Goal: Information Seeking & Learning: Learn about a topic

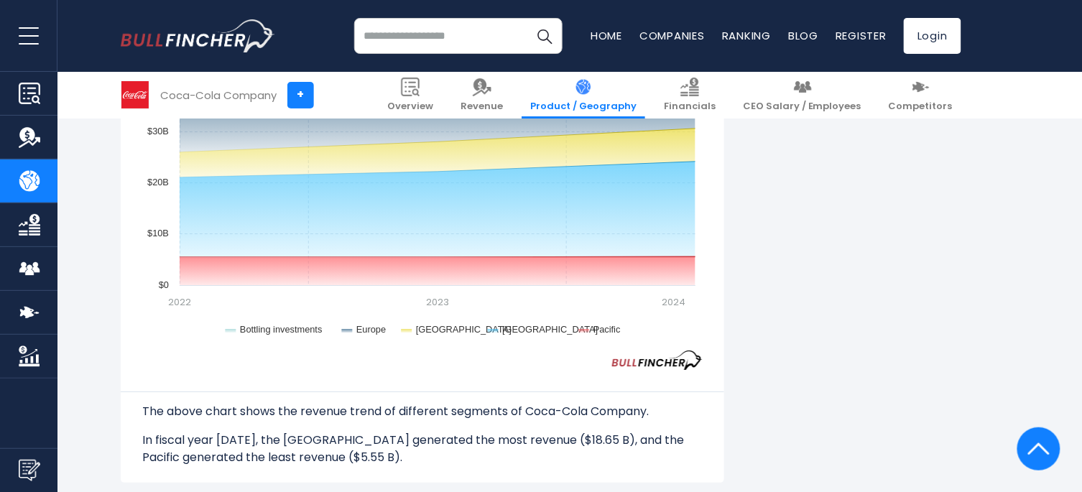
scroll to position [1277, 0]
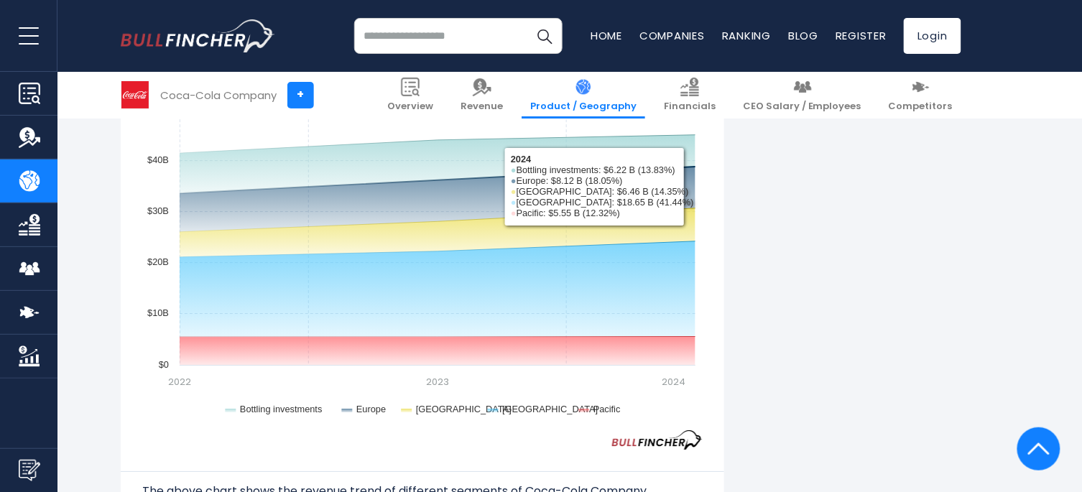
drag, startPoint x: 607, startPoint y: 180, endPoint x: 105, endPoint y: 289, distance: 513.4
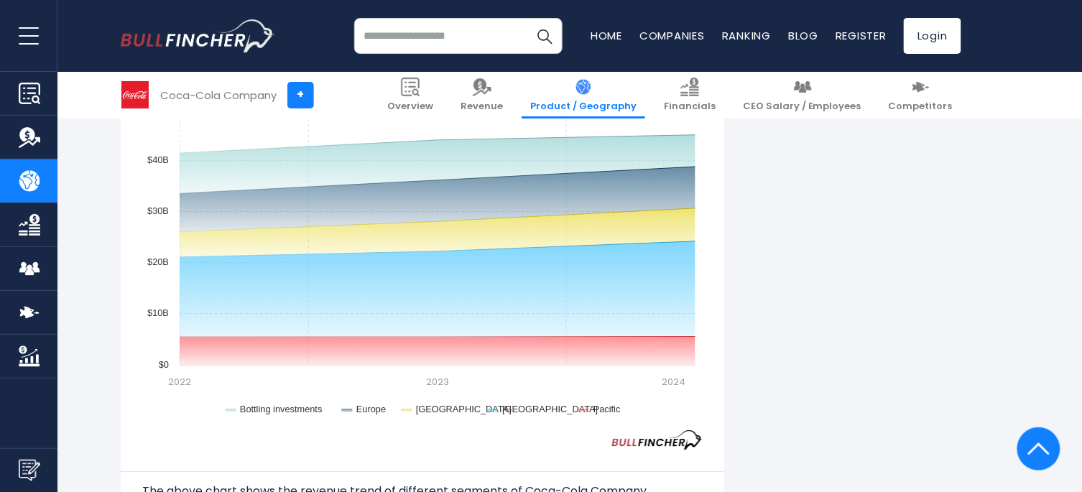
click at [19, 356] on img "Company Market Cap" at bounding box center [30, 357] width 22 height 22
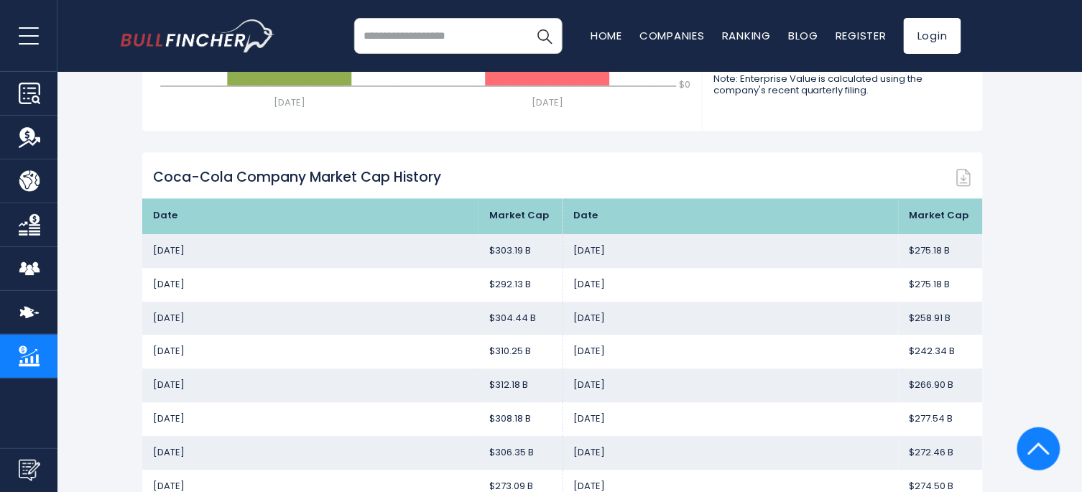
scroll to position [958, 0]
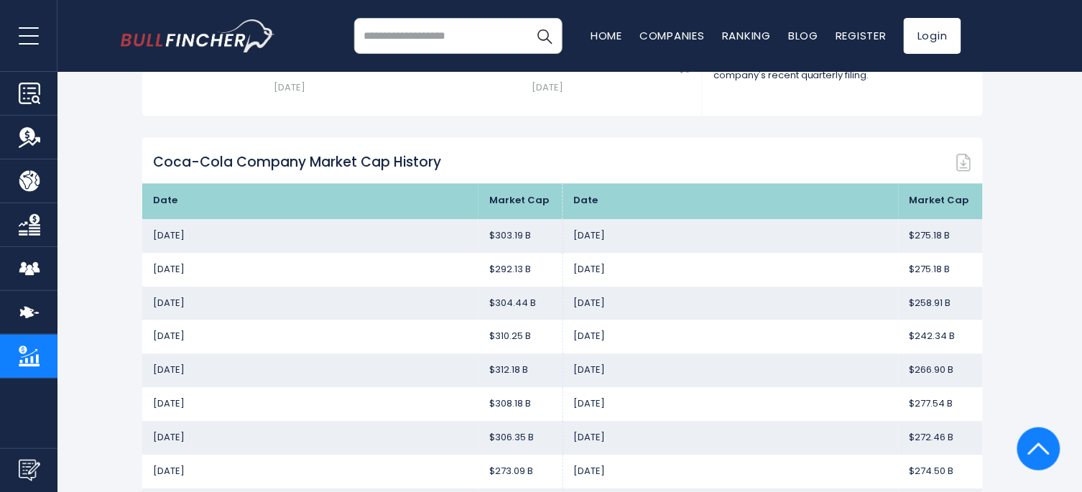
click at [25, 272] on img "Company Employees" at bounding box center [30, 269] width 22 height 22
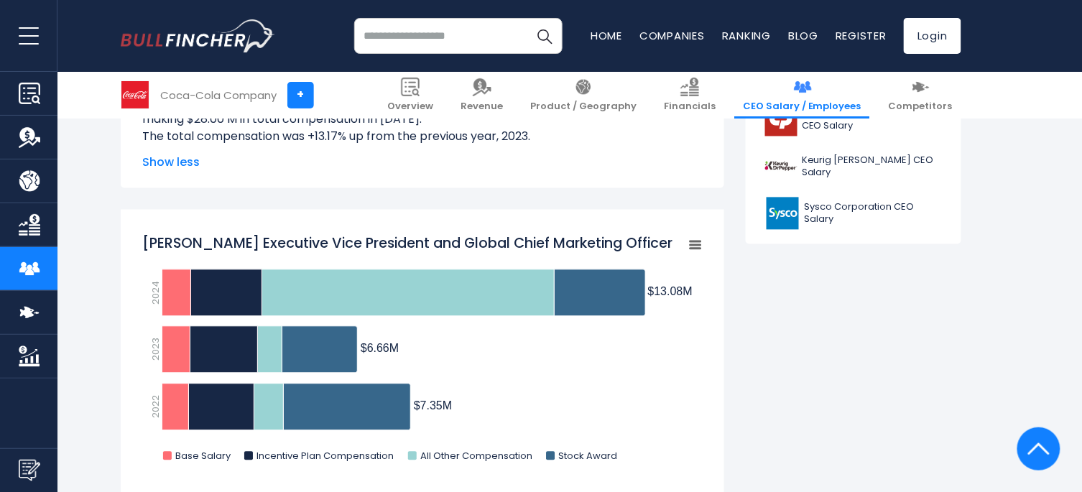
scroll to position [798, 0]
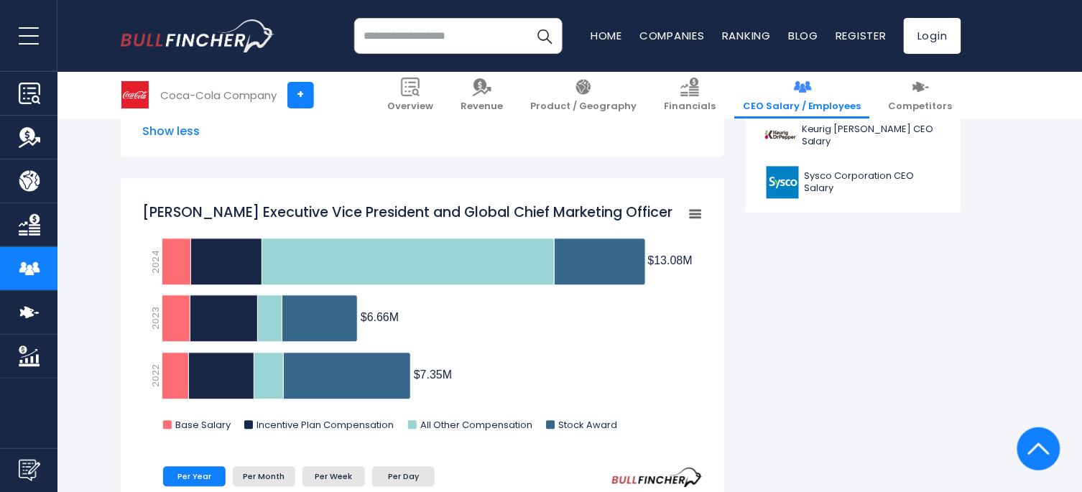
click at [27, 211] on link "Financials" at bounding box center [28, 224] width 57 height 43
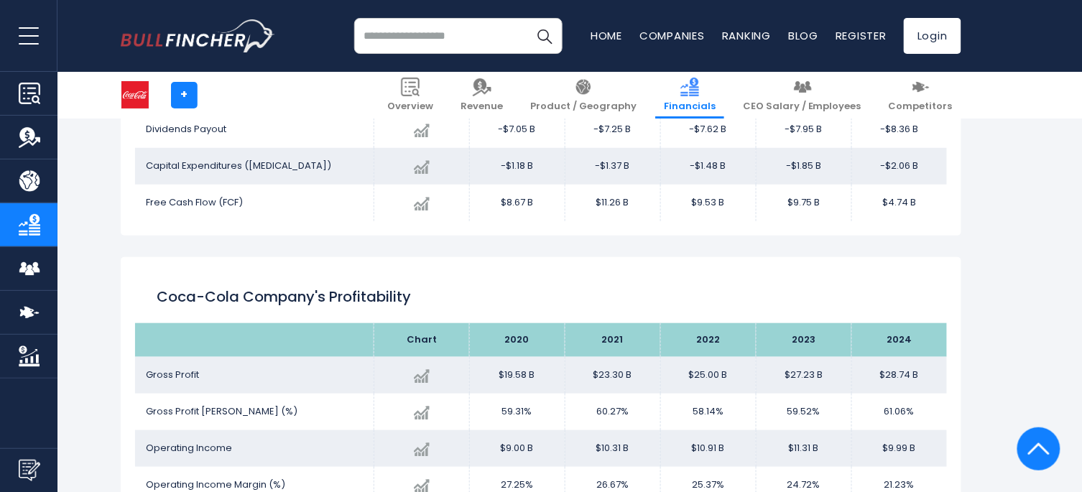
scroll to position [1816, 0]
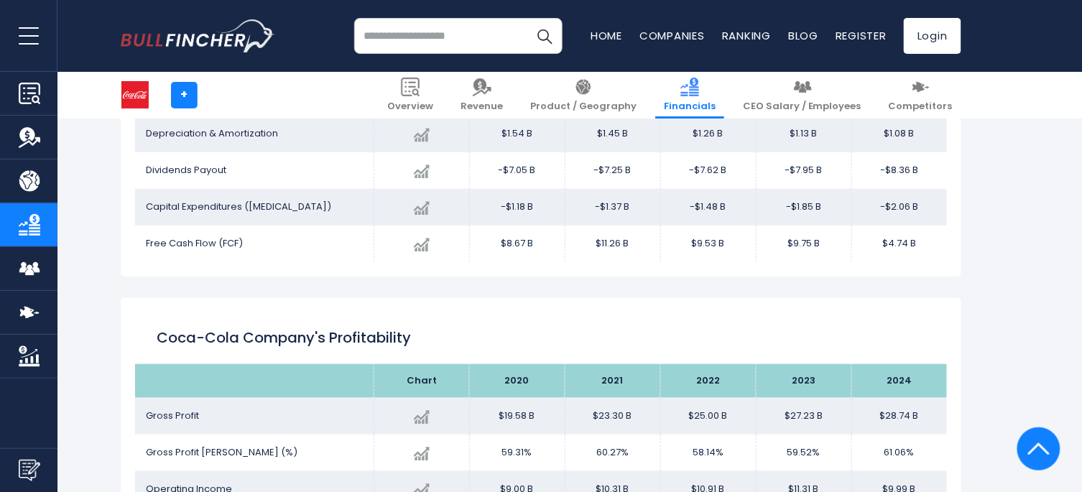
click at [31, 131] on img "Company Revenue" at bounding box center [30, 137] width 22 height 22
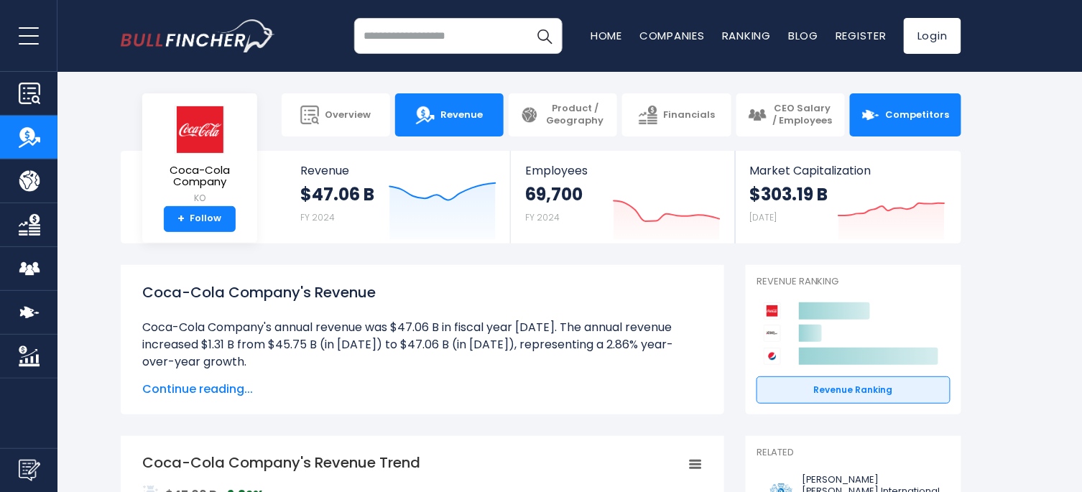
click at [900, 112] on span "Competitors" at bounding box center [918, 115] width 64 height 12
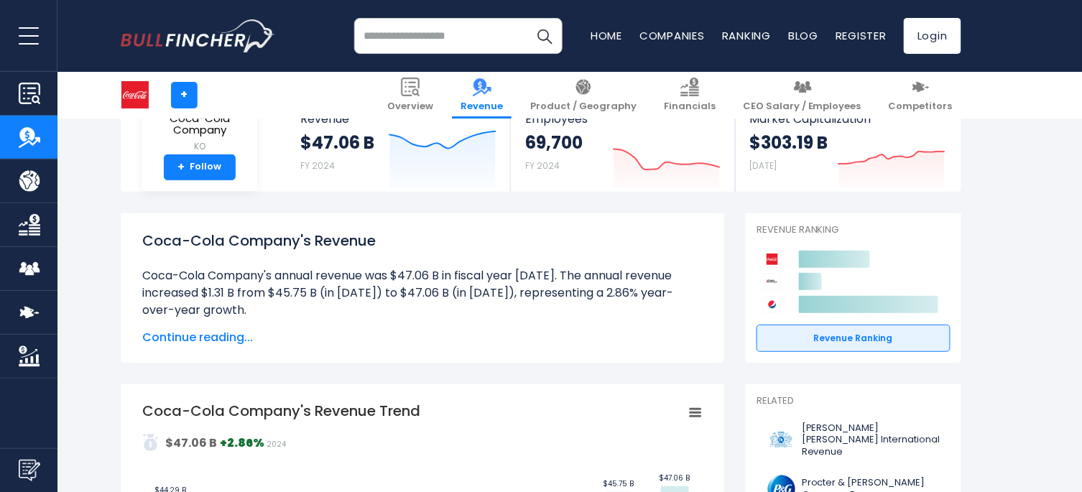
scroll to position [239, 0]
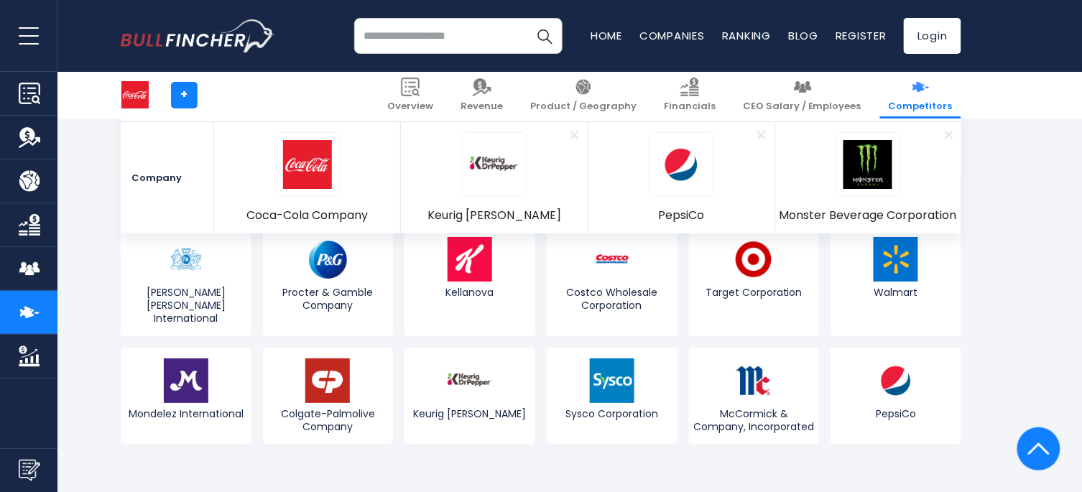
scroll to position [7906, 0]
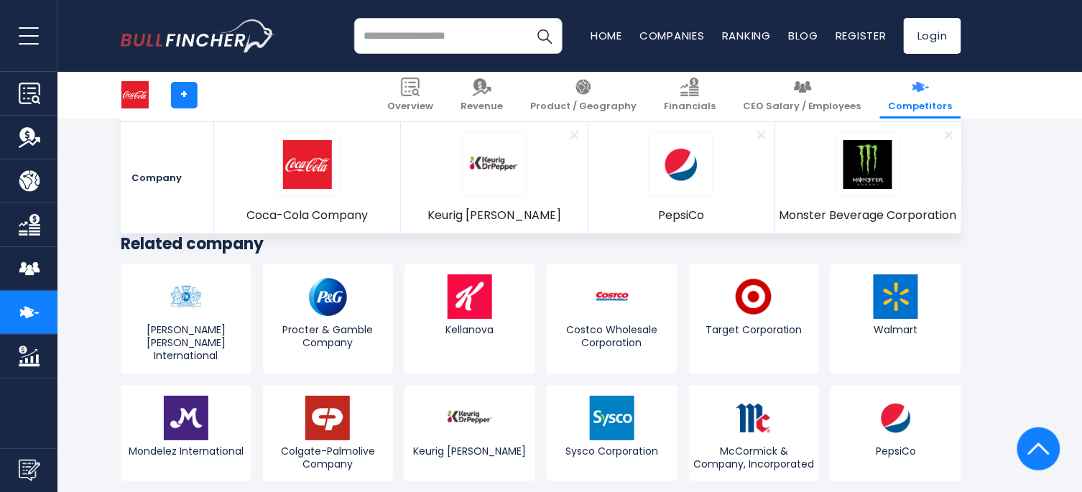
click at [22, 137] on img "Company Revenue" at bounding box center [30, 137] width 22 height 22
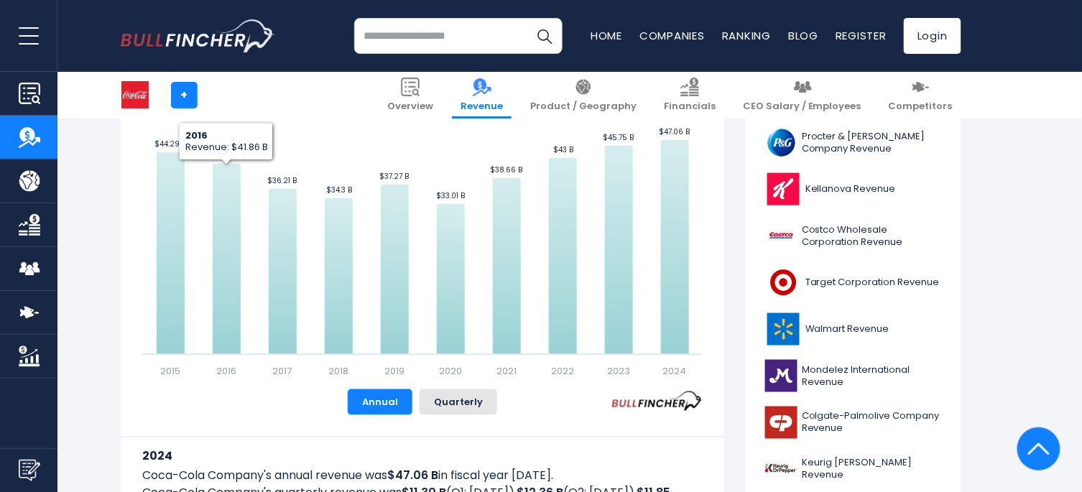
scroll to position [399, 0]
click at [470, 405] on button "Quarterly" at bounding box center [459, 402] width 78 height 26
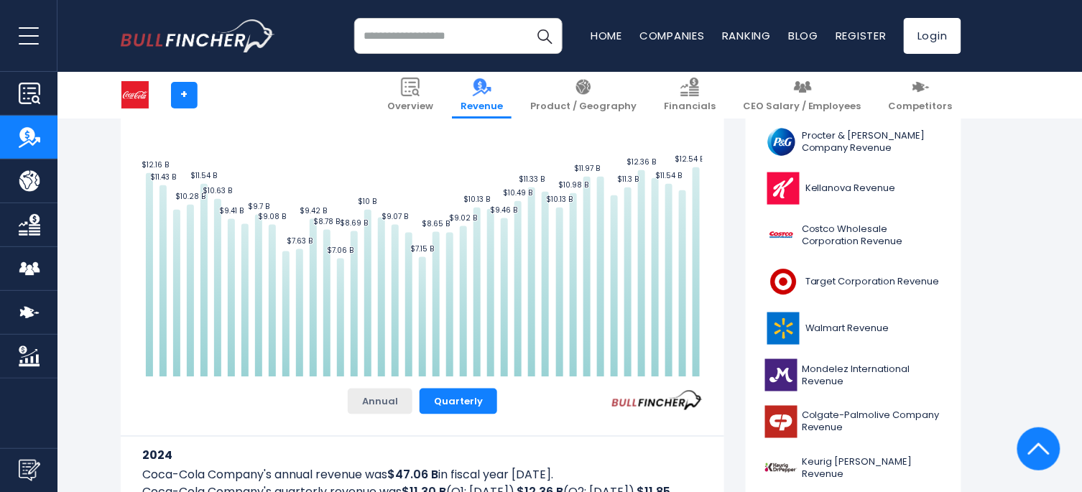
click at [374, 406] on button "Annual" at bounding box center [380, 402] width 65 height 26
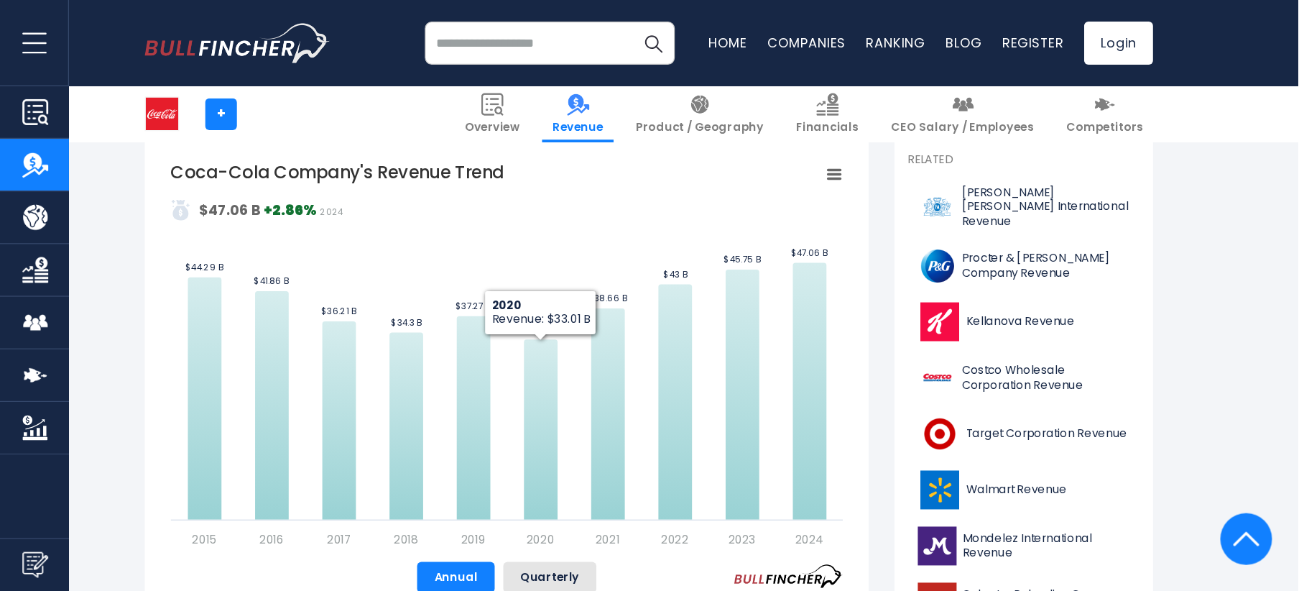
scroll to position [320, 0]
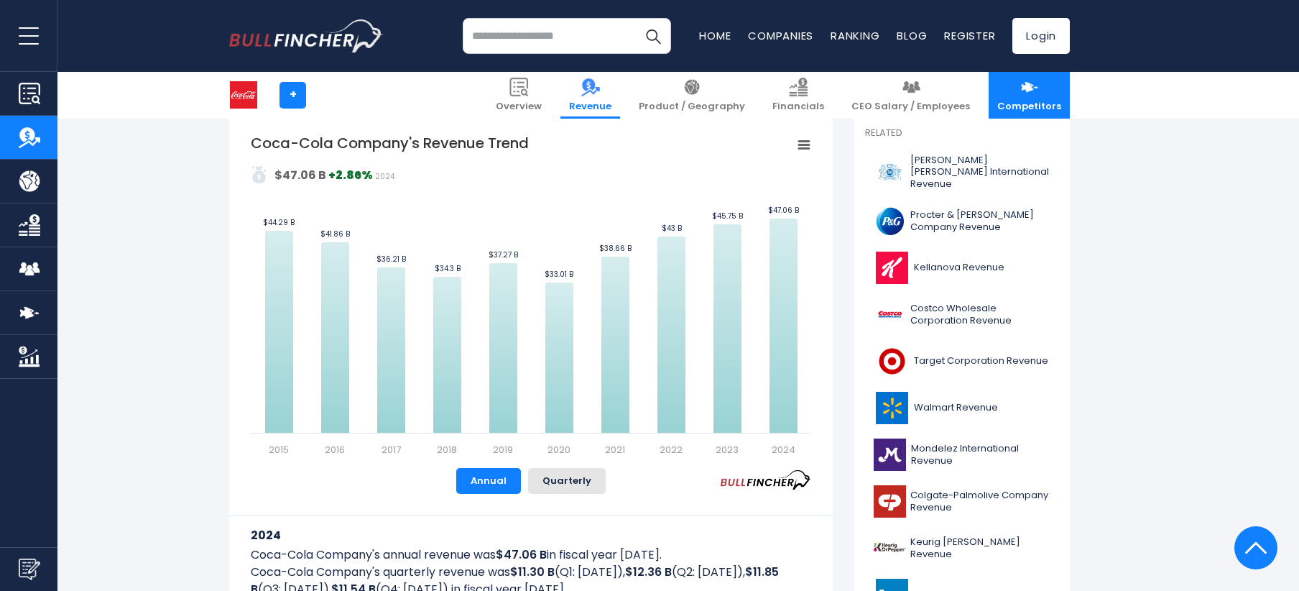
click at [1027, 95] on img at bounding box center [1029, 87] width 19 height 19
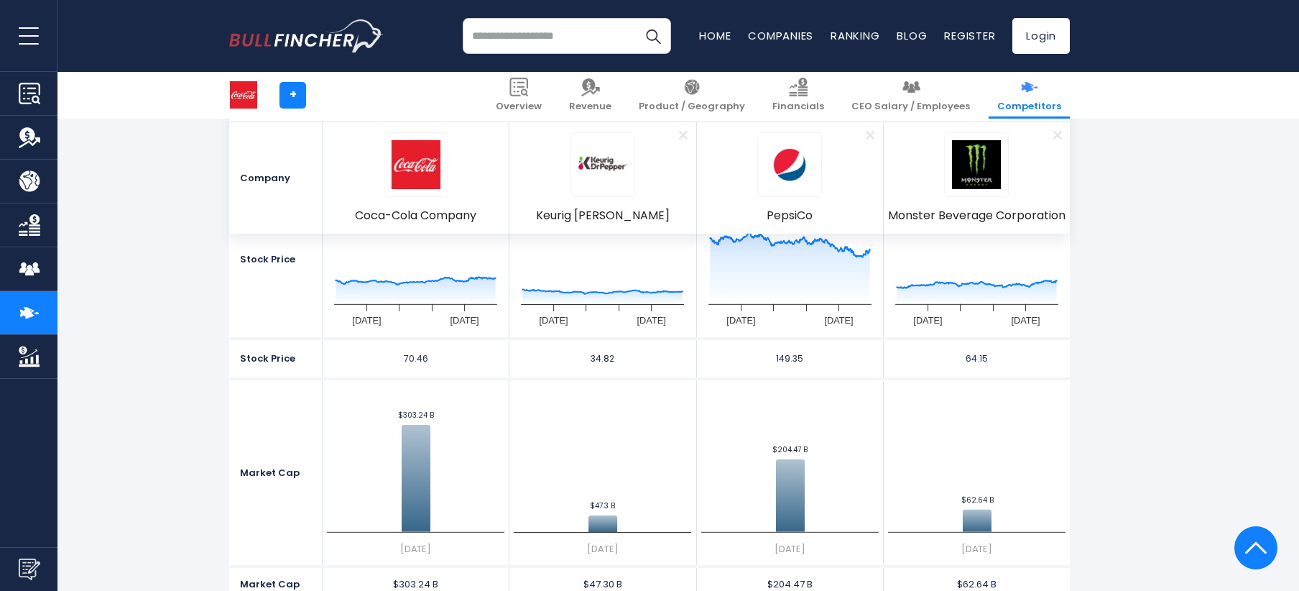
scroll to position [479, 0]
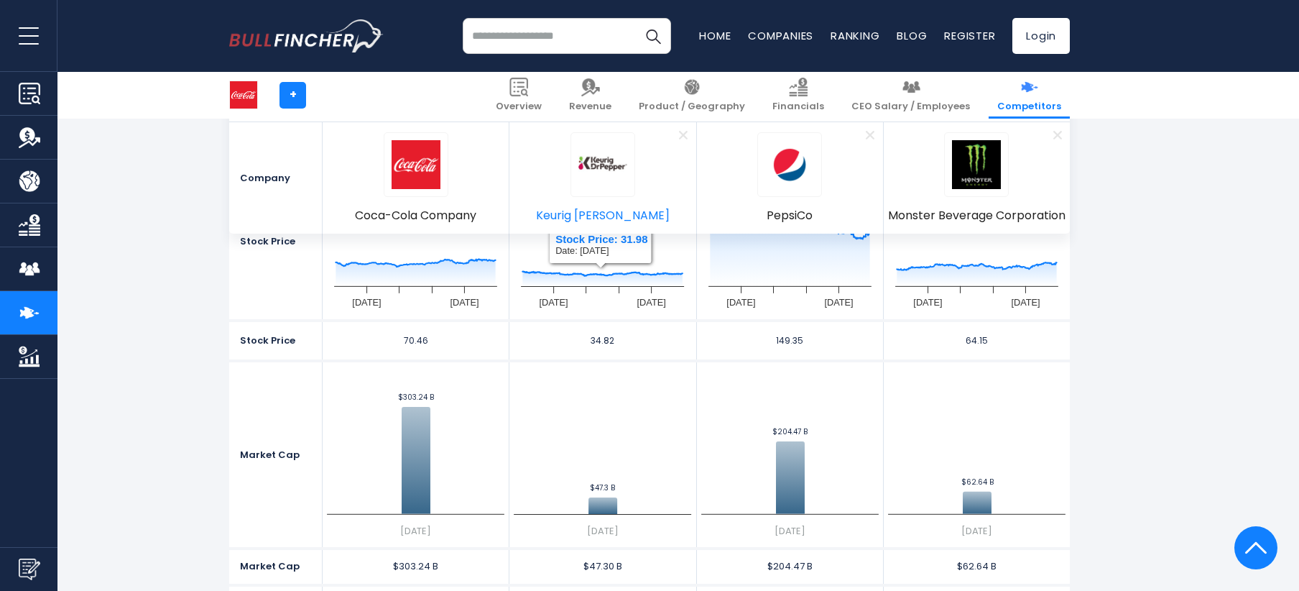
click at [604, 182] on img at bounding box center [602, 164] width 49 height 49
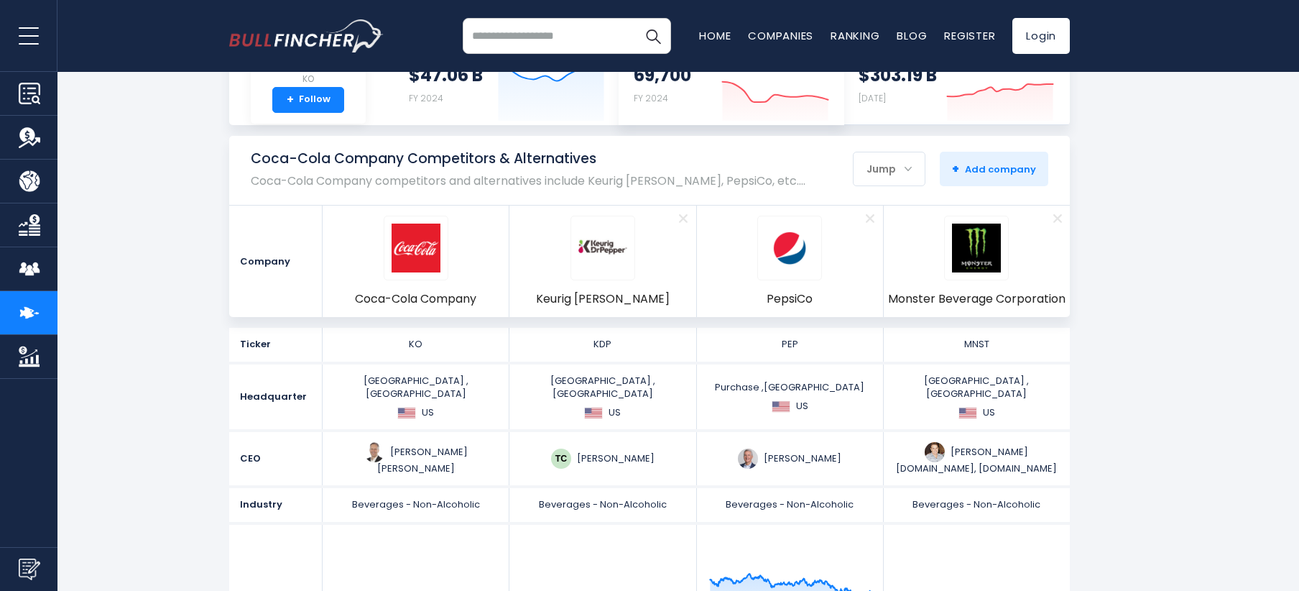
scroll to position [0, 0]
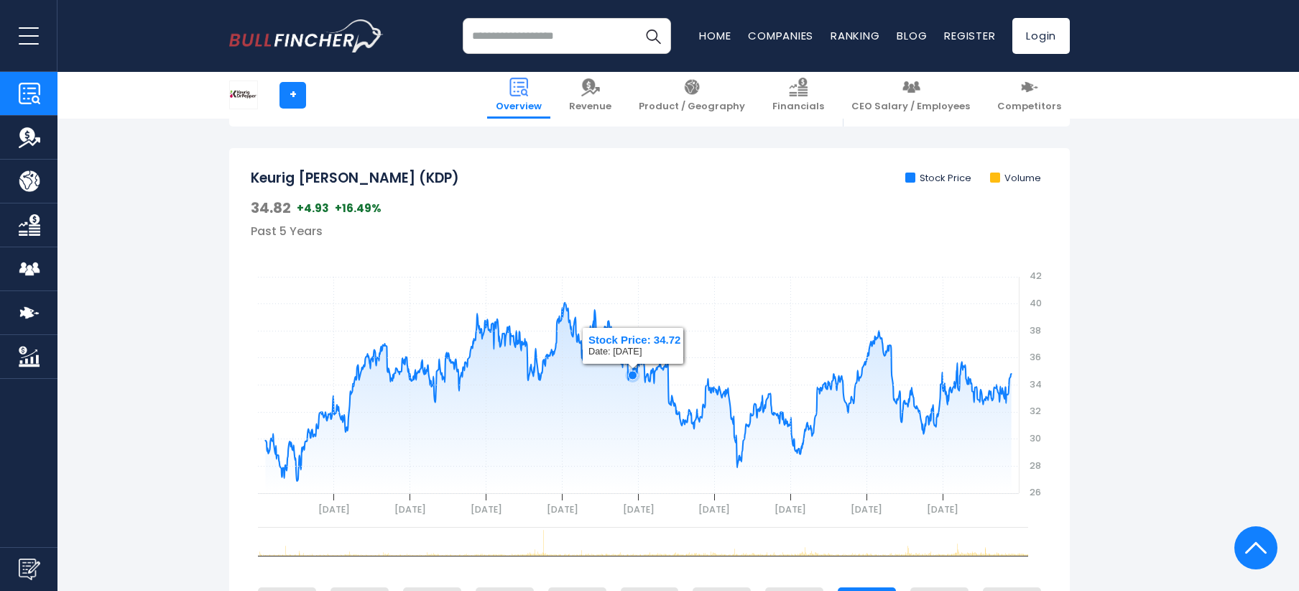
scroll to position [383, 0]
